Goal: Transaction & Acquisition: Purchase product/service

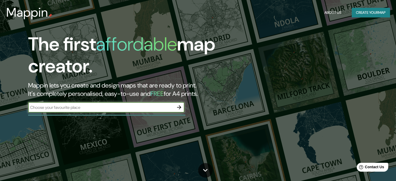
click at [140, 108] on input "text" at bounding box center [101, 107] width 146 height 6
click at [182, 107] on icon "button" at bounding box center [179, 107] width 6 height 6
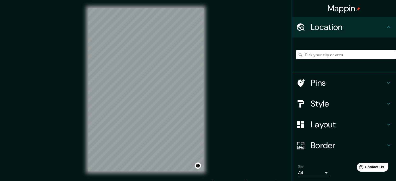
click at [320, 54] on input "Pick your city or area" at bounding box center [346, 54] width 100 height 9
drag, startPoint x: 320, startPoint y: 54, endPoint x: 309, endPoint y: 57, distance: 11.0
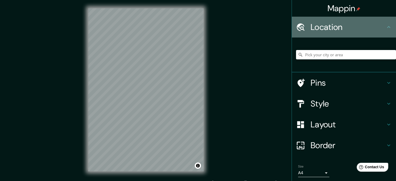
drag, startPoint x: 309, startPoint y: 57, endPoint x: 365, endPoint y: 27, distance: 63.0
click at [365, 27] on h4 "Location" at bounding box center [348, 27] width 75 height 10
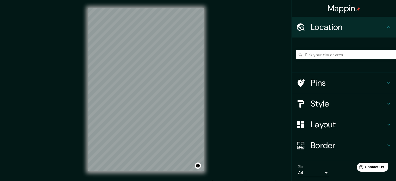
click at [386, 26] on icon at bounding box center [389, 27] width 6 height 6
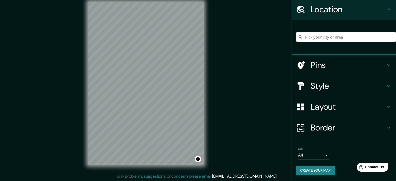
scroll to position [7, 0]
click at [208, 157] on div "© Mapbox © OpenStreetMap Improve this map" at bounding box center [146, 83] width 132 height 180
click at [207, 96] on div "© Mapbox © OpenStreetMap Improve this map" at bounding box center [146, 83] width 132 height 180
click at [219, 80] on div "Mappin Location Pins Style Layout Border Choose a border. Hint : you can make l…" at bounding box center [198, 87] width 396 height 188
click at [318, 35] on input "Pick your city or area" at bounding box center [346, 36] width 100 height 9
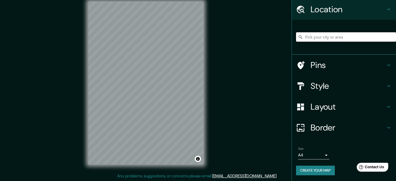
paste input "[GEOGRAPHIC_DATA]"
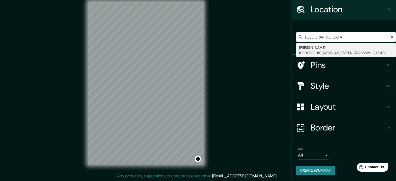
type input "[GEOGRAPHIC_DATA]"
click at [269, 28] on div "Mappin Location [GEOGRAPHIC_DATA] [PERSON_NAME] Tumwater, [US_STATE], [GEOGRAPH…" at bounding box center [198, 87] width 396 height 188
